Goal: Information Seeking & Learning: Learn about a topic

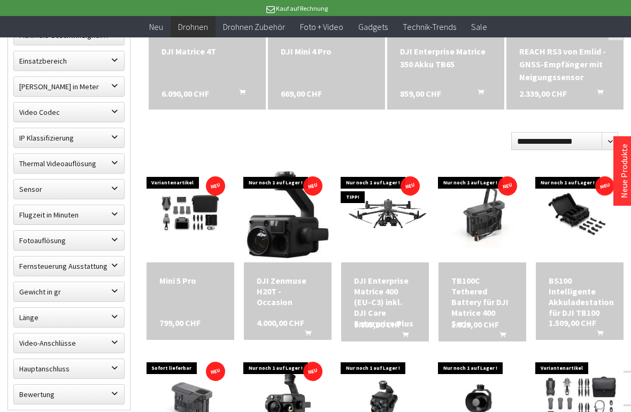
scroll to position [461, 0]
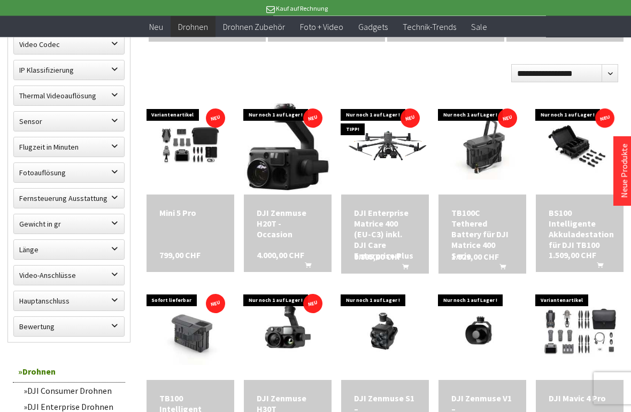
scroll to position [527, 0]
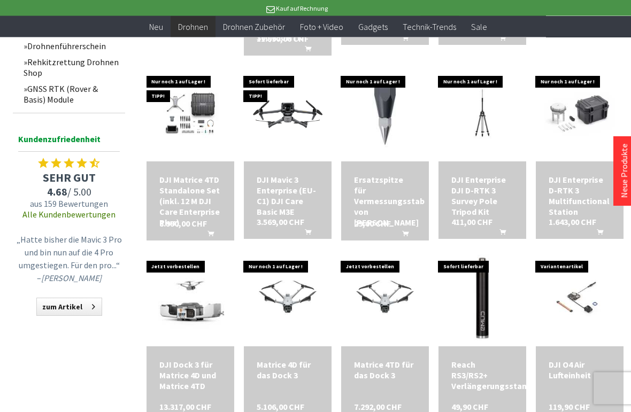
scroll to position [952, 0]
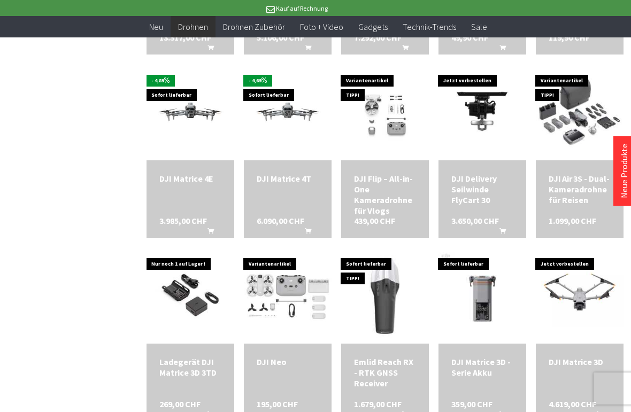
scroll to position [1321, 0]
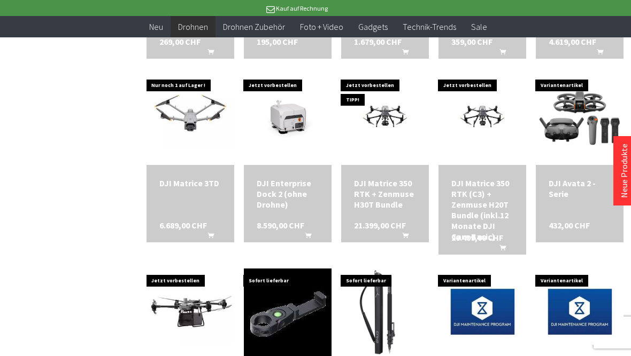
scroll to position [1683, 0]
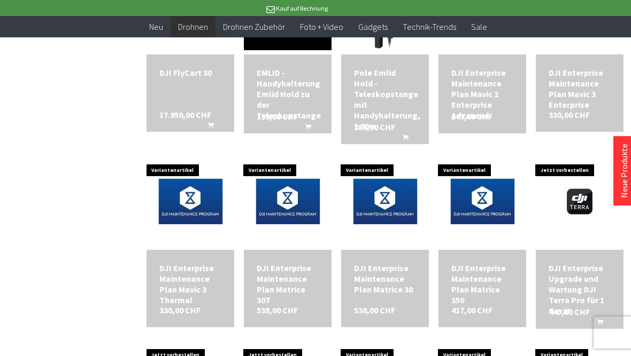
scroll to position [1989, 0]
